Goal: Task Accomplishment & Management: Manage account settings

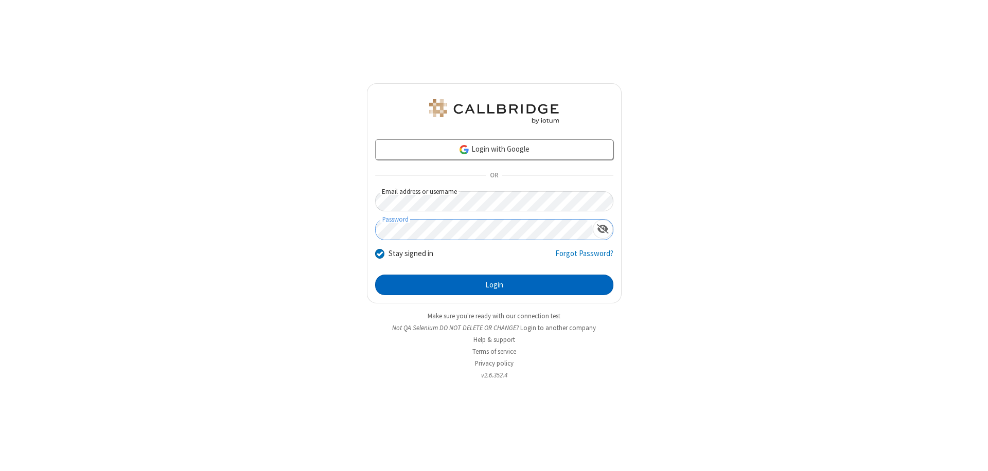
click at [494, 285] on button "Login" at bounding box center [494, 285] width 238 height 21
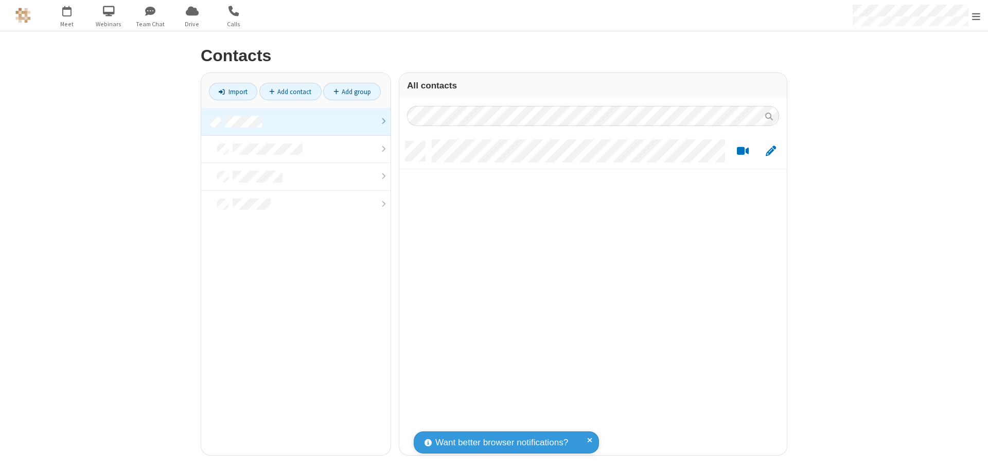
scroll to position [314, 380]
click at [296, 121] on link at bounding box center [295, 122] width 189 height 28
click at [233, 92] on link "Import" at bounding box center [233, 91] width 48 height 17
